Goal: Navigation & Orientation: Find specific page/section

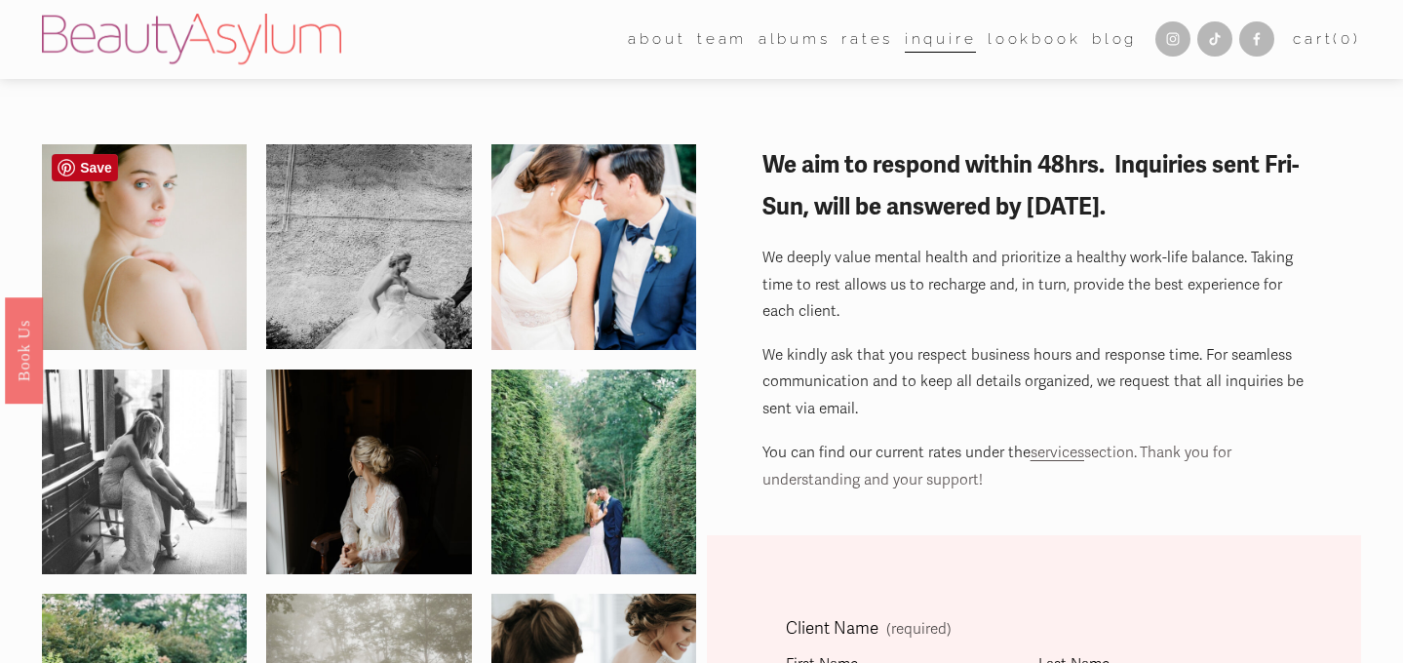
click at [108, 219] on img at bounding box center [144, 247] width 205 height 280
click at [135, 260] on img at bounding box center [144, 247] width 205 height 280
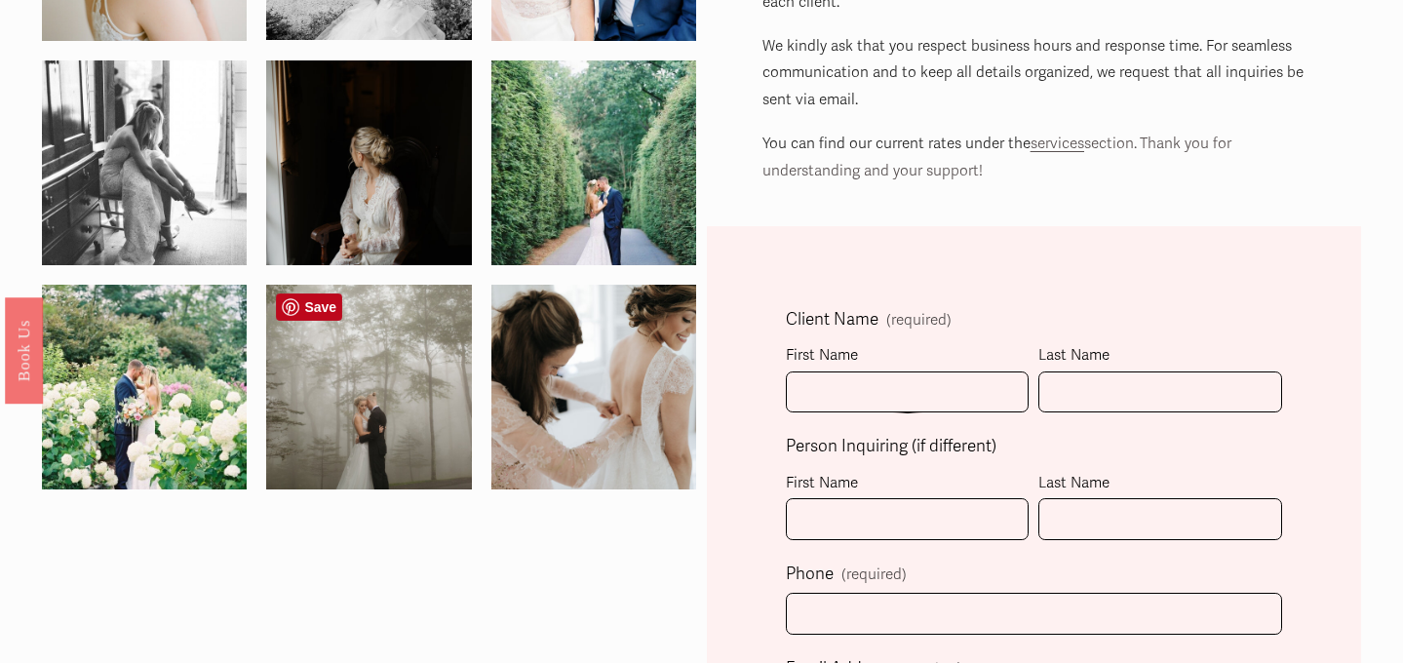
scroll to position [311, 0]
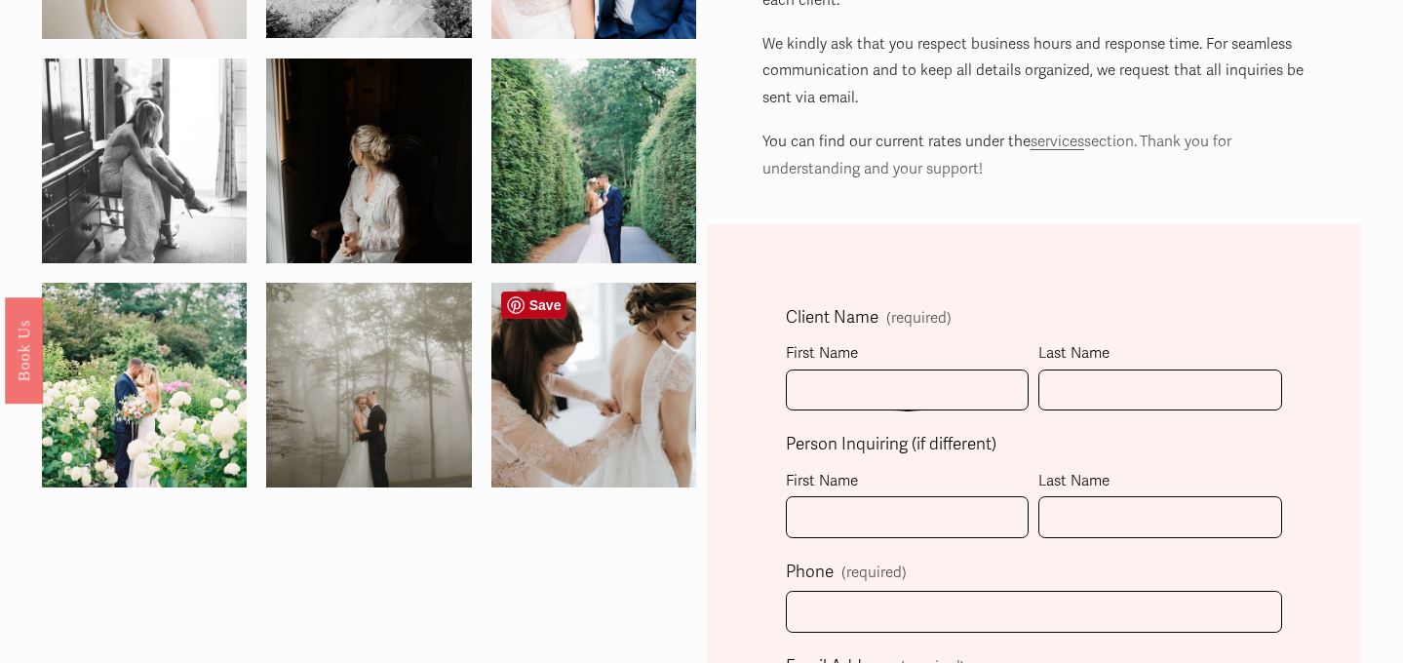
click at [611, 402] on img at bounding box center [593, 385] width 307 height 205
click at [421, 401] on img at bounding box center [369, 385] width 307 height 205
click at [171, 391] on img at bounding box center [144, 385] width 205 height 272
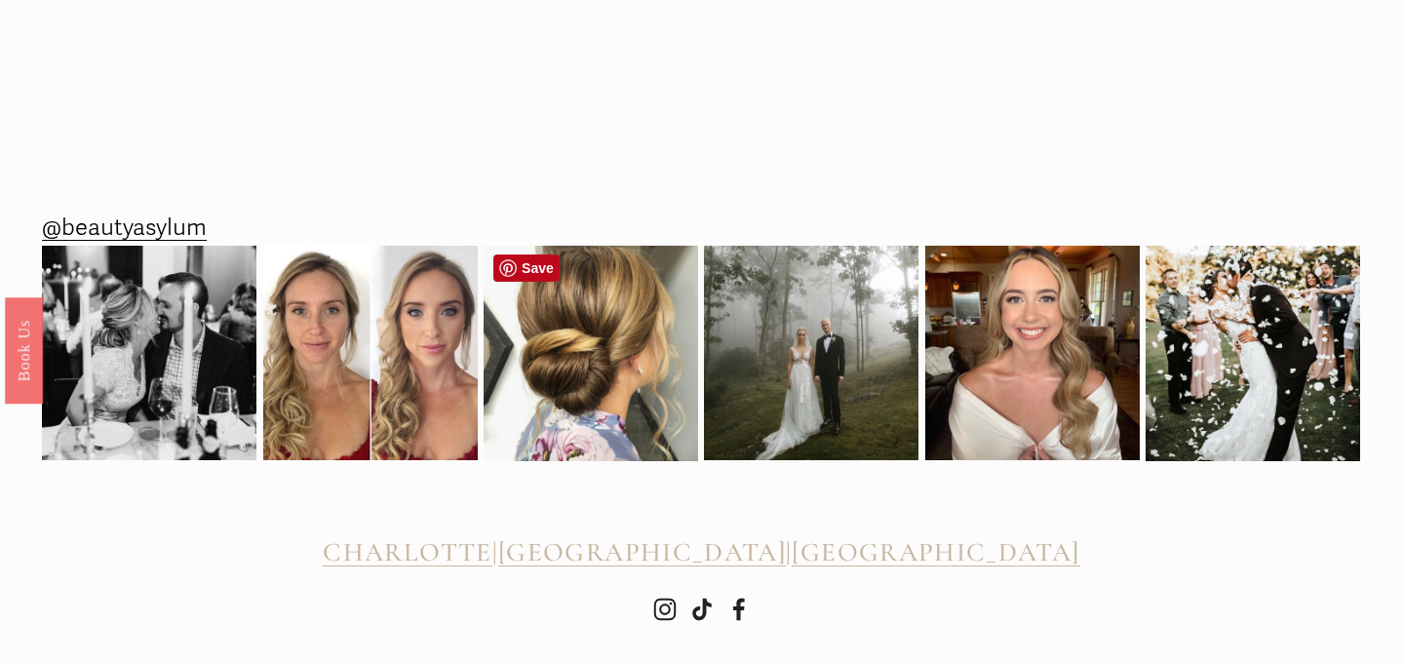
scroll to position [2182, 0]
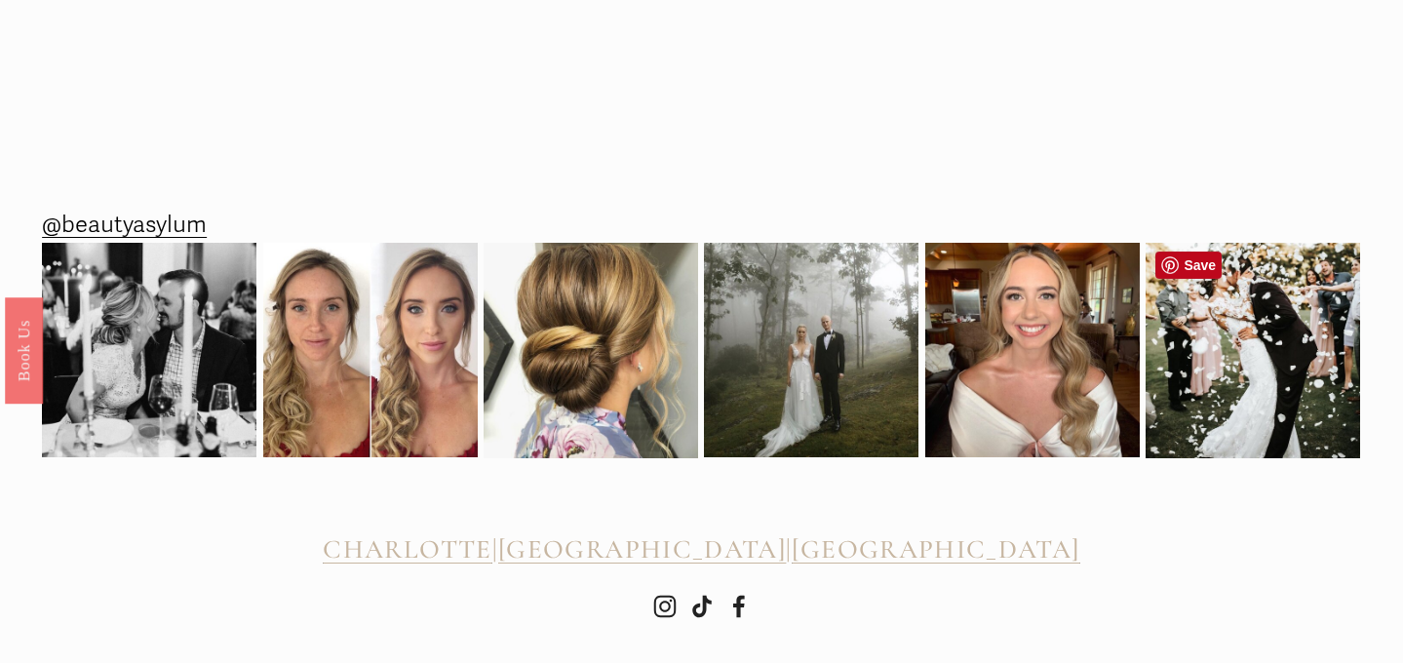
click at [1276, 341] on img at bounding box center [1253, 351] width 215 height 268
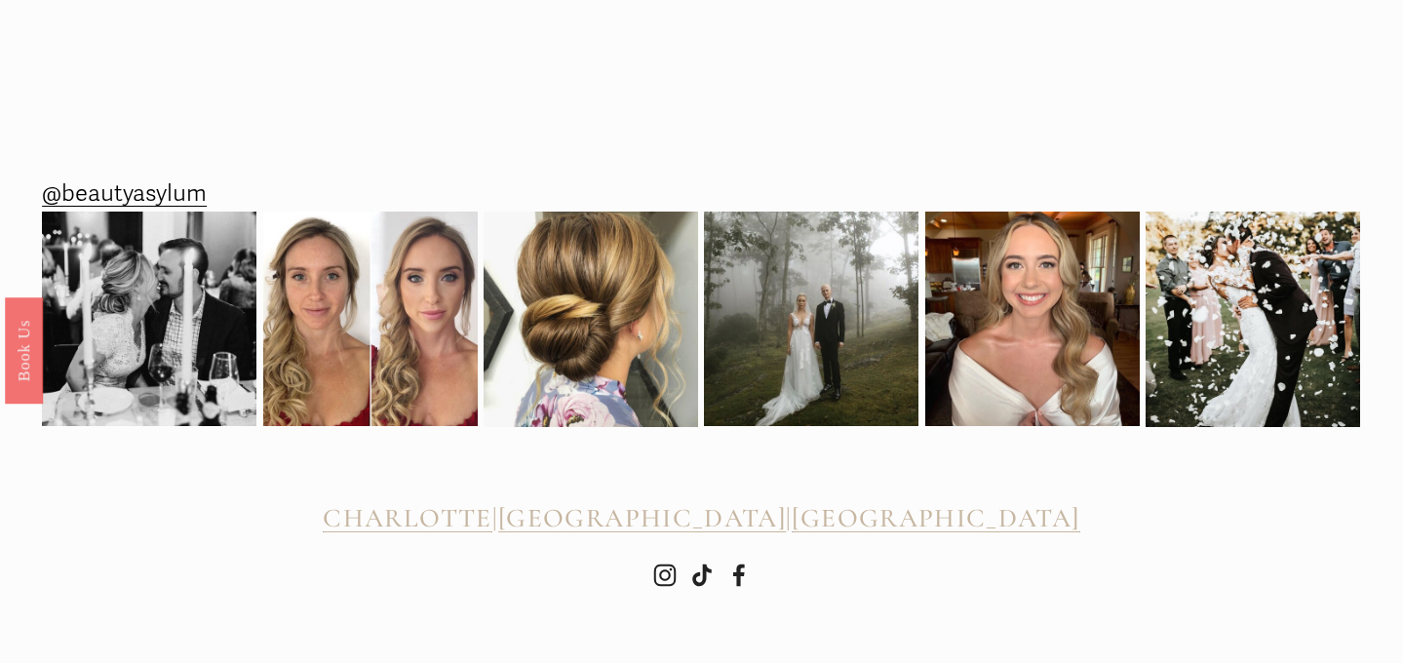
click at [912, 510] on span "[GEOGRAPHIC_DATA]" at bounding box center [936, 518] width 288 height 32
